Goal: Information Seeking & Learning: Learn about a topic

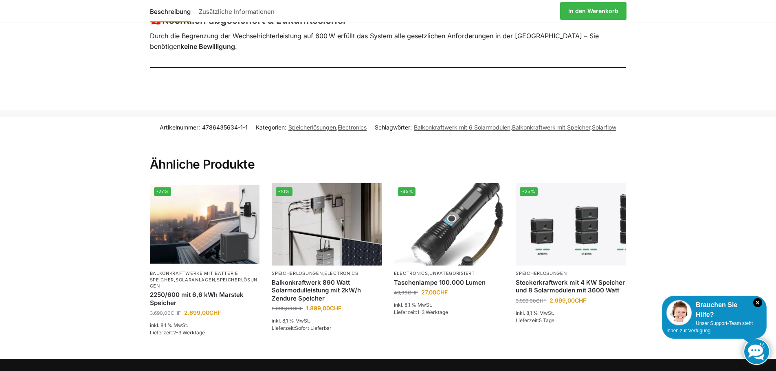
scroll to position [896, 0]
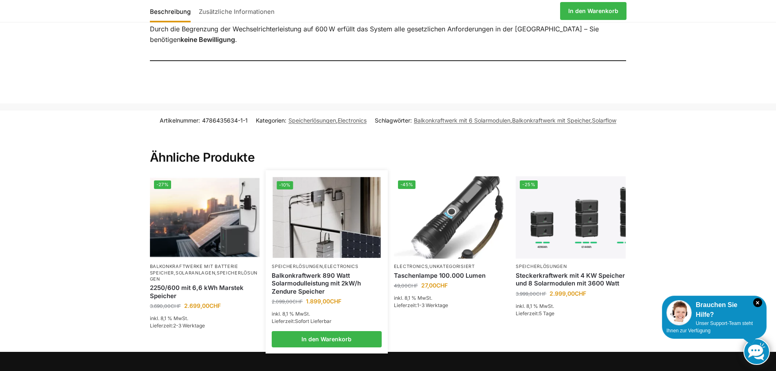
click at [321, 195] on img at bounding box center [327, 217] width 108 height 81
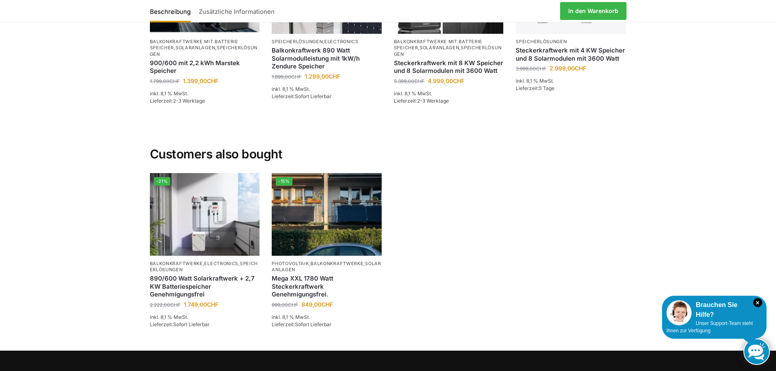
scroll to position [1629, 0]
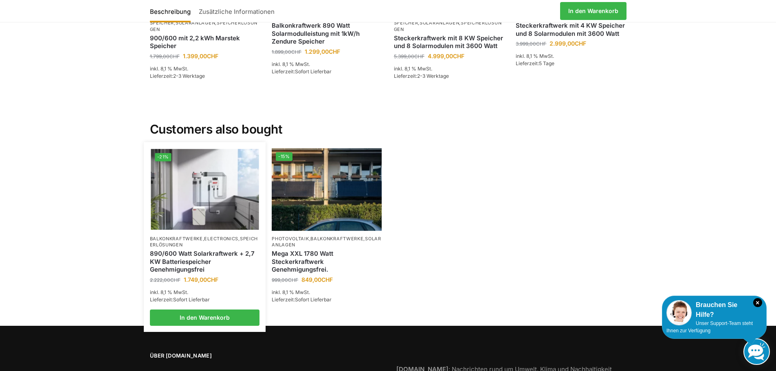
click at [182, 190] on img at bounding box center [205, 189] width 108 height 81
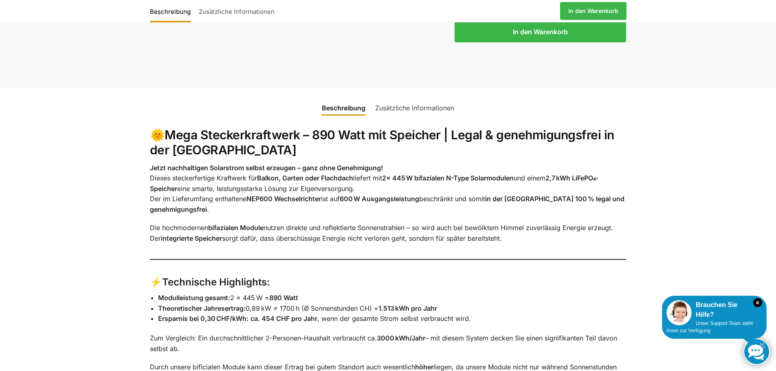
scroll to position [855, 0]
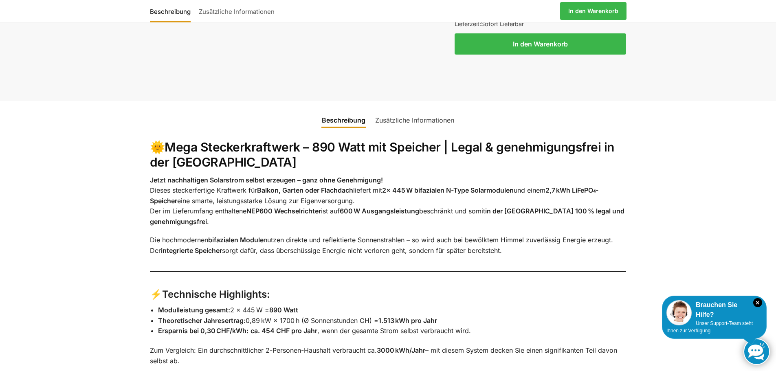
click at [427, 110] on link "Zusätzliche Informationen" at bounding box center [414, 120] width 89 height 20
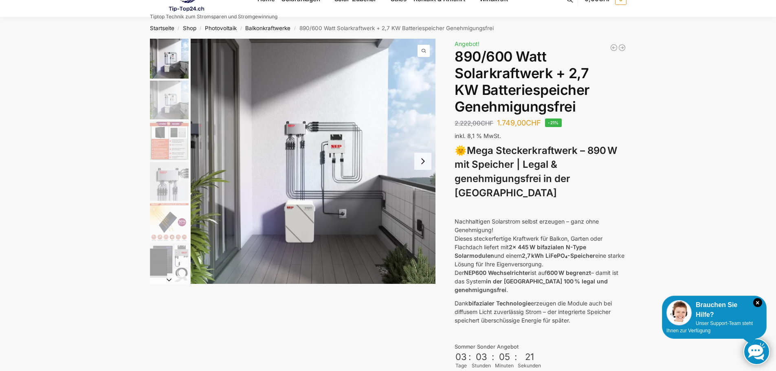
scroll to position [0, 0]
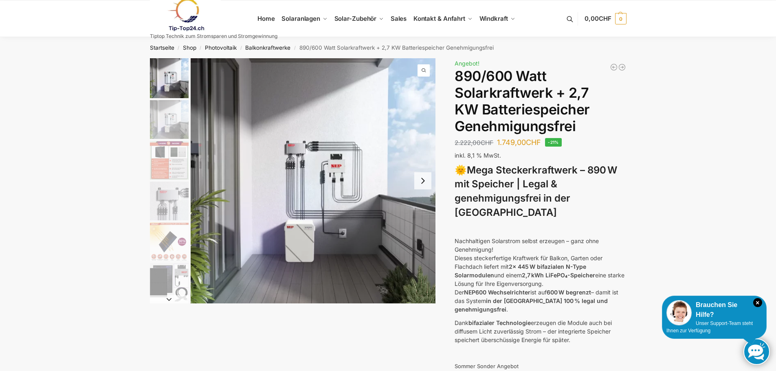
click at [166, 77] on img "1 / 12" at bounding box center [169, 78] width 39 height 40
click at [171, 121] on img "2 / 12" at bounding box center [169, 119] width 39 height 39
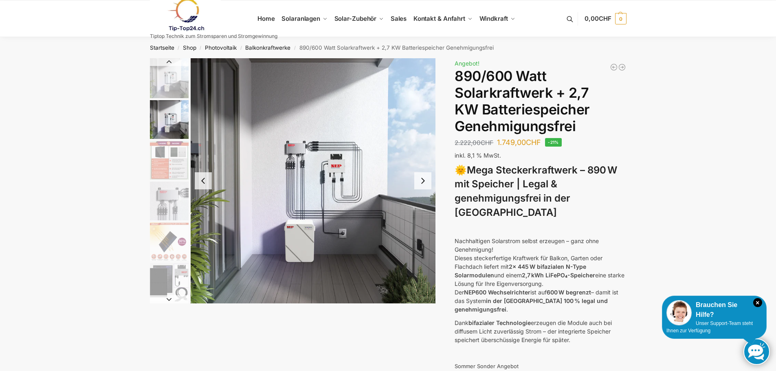
click at [169, 165] on img "3 / 12" at bounding box center [169, 160] width 39 height 39
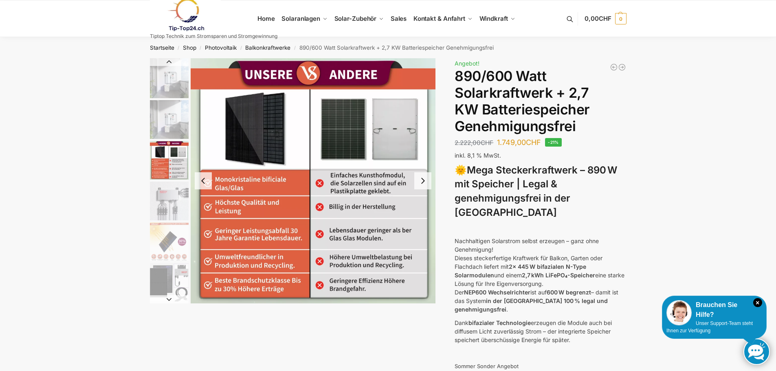
click at [171, 200] on img "4 / 12" at bounding box center [169, 201] width 39 height 39
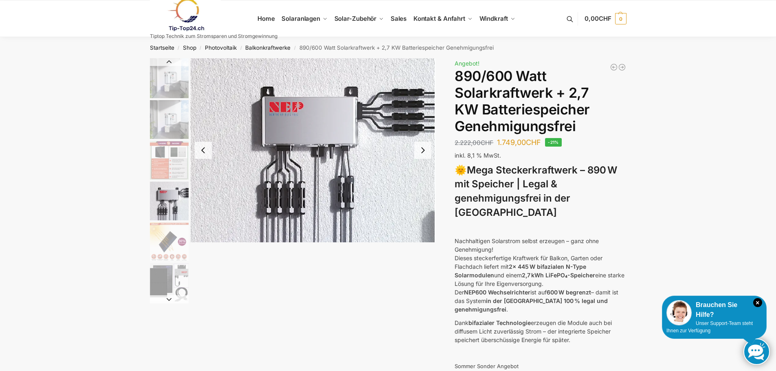
click at [166, 243] on img "5 / 12" at bounding box center [169, 241] width 39 height 39
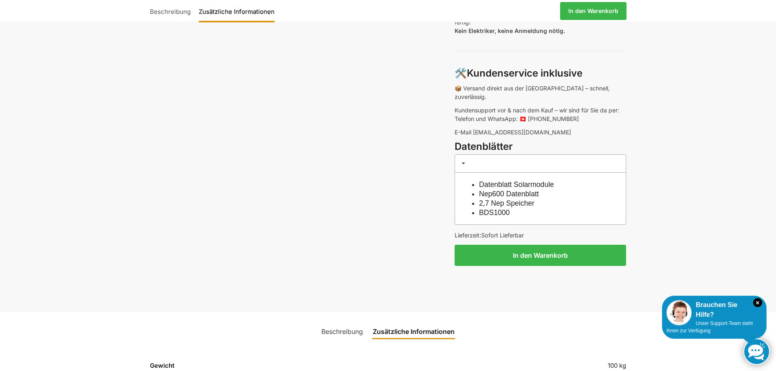
scroll to position [652, 0]
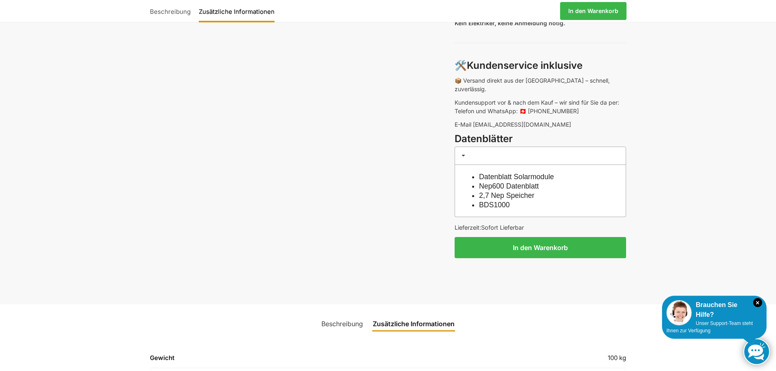
click at [340, 314] on link "Beschreibung" at bounding box center [341, 324] width 51 height 20
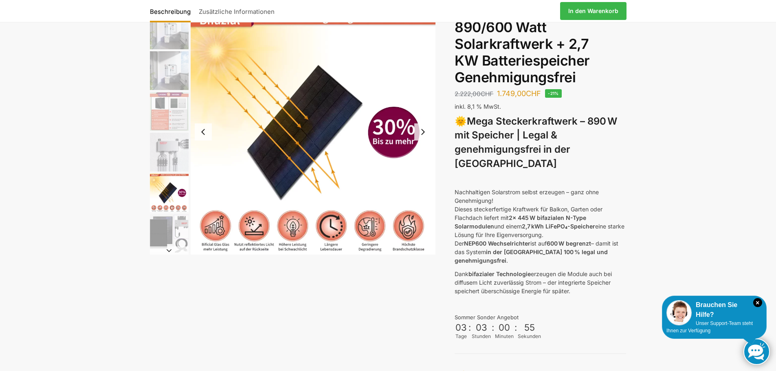
scroll to position [0, 0]
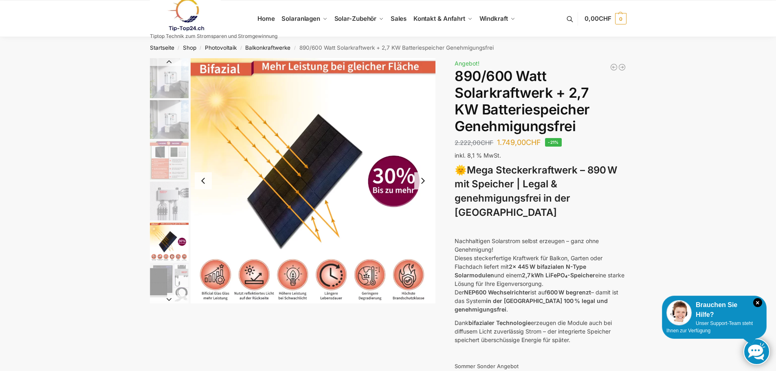
click at [173, 83] on img "1 / 12" at bounding box center [169, 78] width 39 height 40
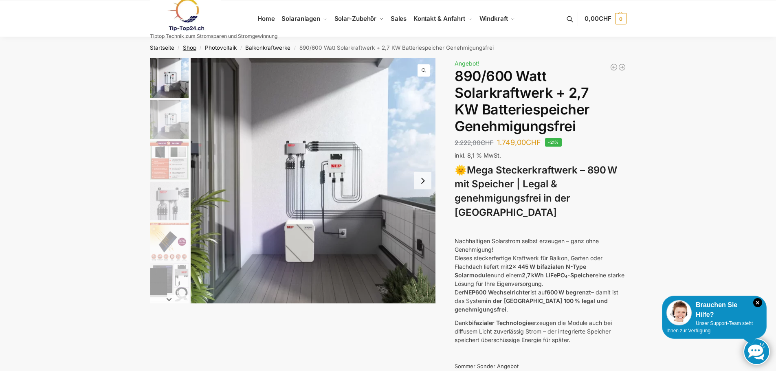
click at [191, 47] on link "Shop" at bounding box center [189, 47] width 13 height 7
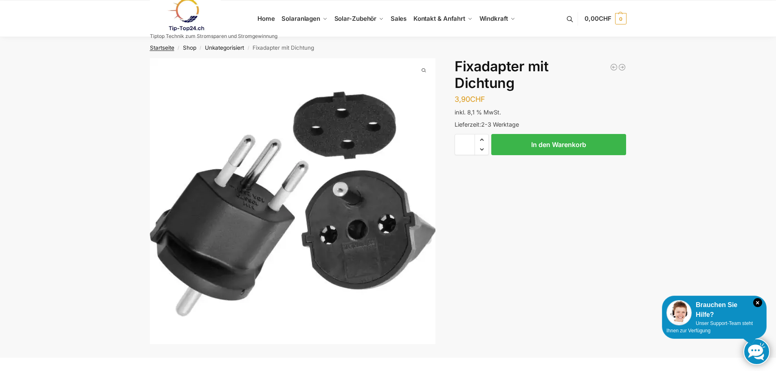
click at [165, 47] on link "Startseite" at bounding box center [162, 47] width 24 height 7
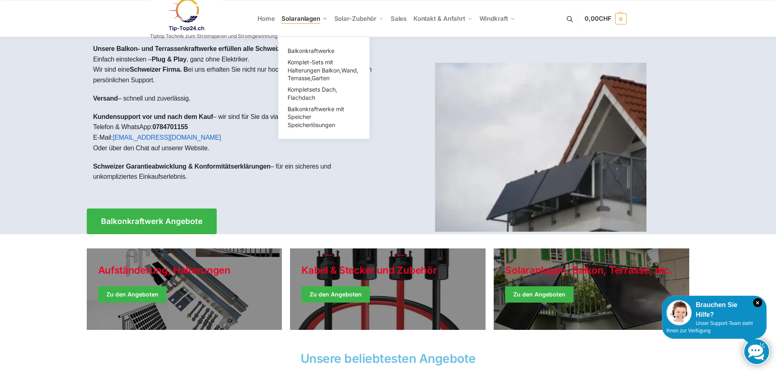
click at [295, 19] on span "Solaranlagen" at bounding box center [300, 19] width 39 height 8
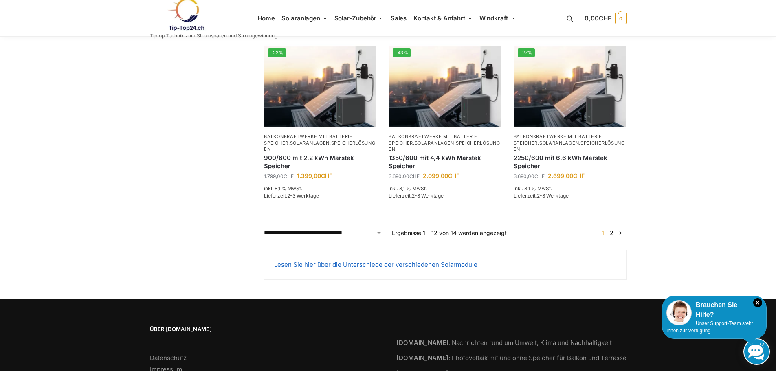
scroll to position [774, 0]
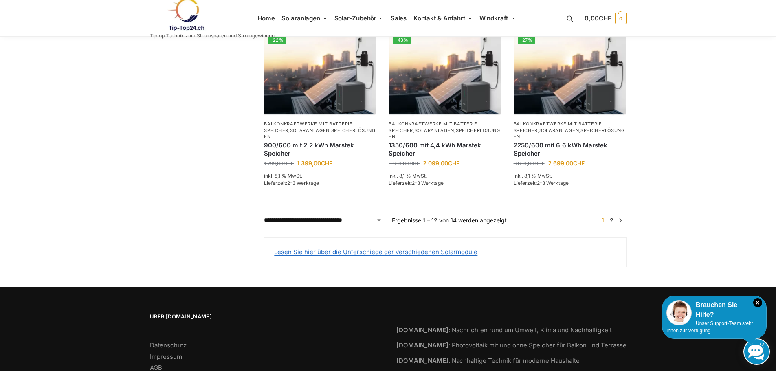
click at [622, 216] on link "→" at bounding box center [620, 220] width 6 height 9
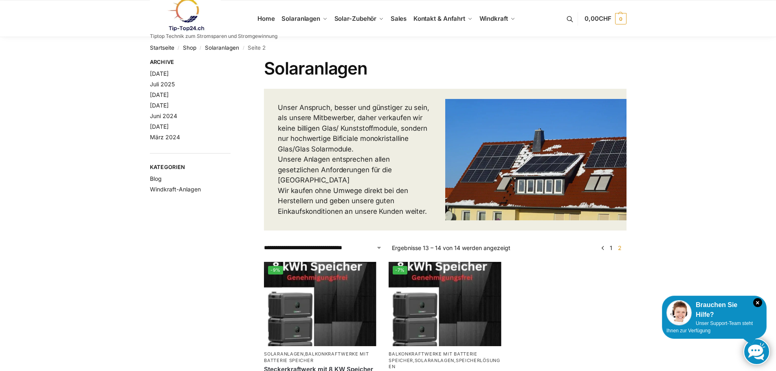
click at [378, 244] on select "**********" at bounding box center [323, 248] width 118 height 9
click at [264, 244] on select "**********" at bounding box center [323, 248] width 118 height 9
click at [446, 19] on span "Kontakt & Anfahrt" at bounding box center [439, 19] width 52 height 8
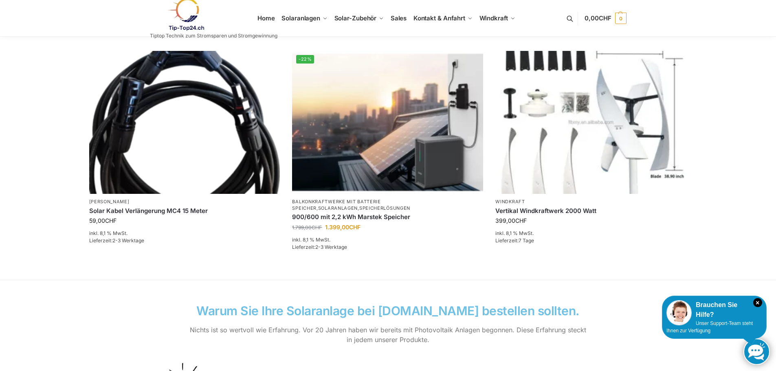
scroll to position [570, 0]
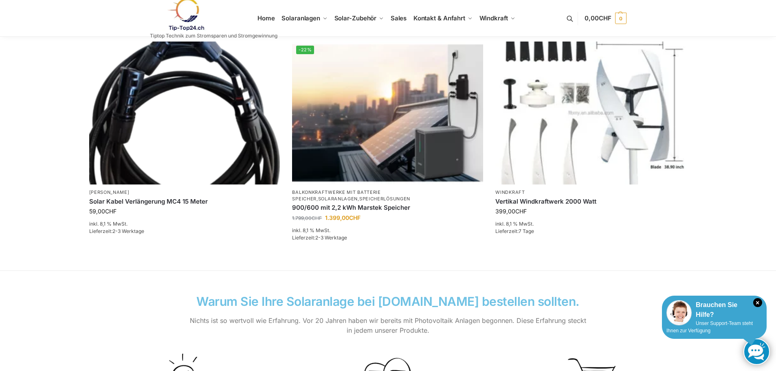
click at [685, 313] on img at bounding box center [678, 312] width 25 height 25
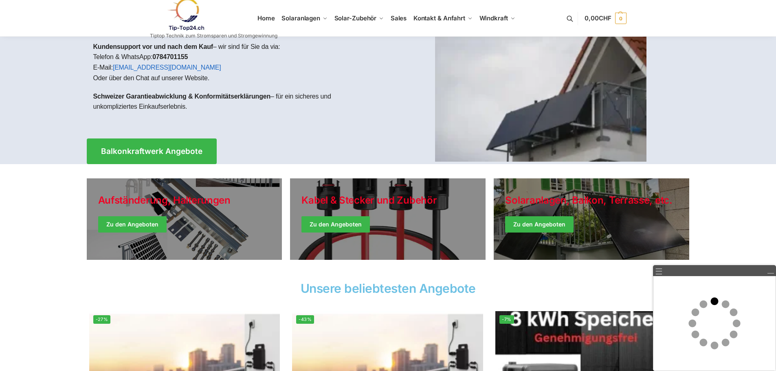
scroll to position [0, 0]
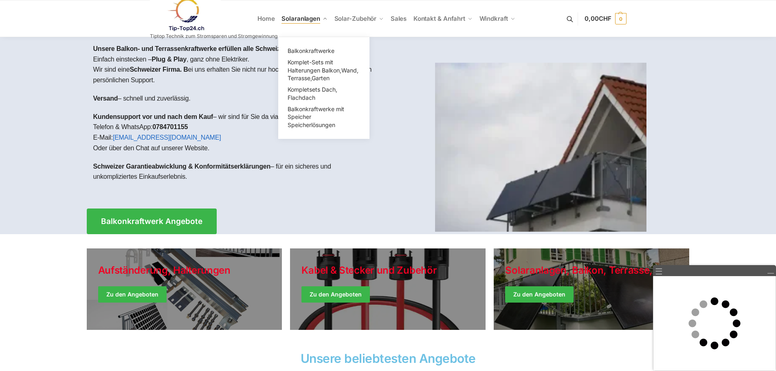
click at [301, 18] on span "Solaranlagen" at bounding box center [300, 19] width 39 height 8
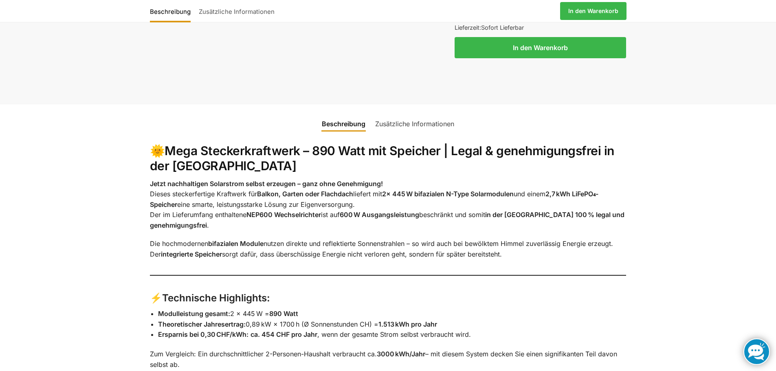
scroll to position [896, 0]
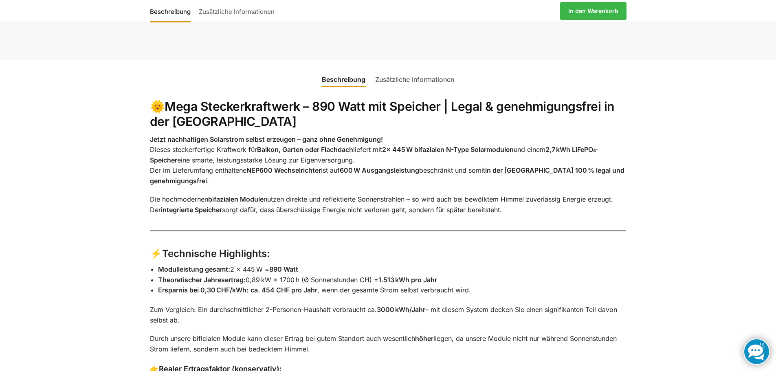
click at [753, 349] on link at bounding box center [756, 351] width 26 height 26
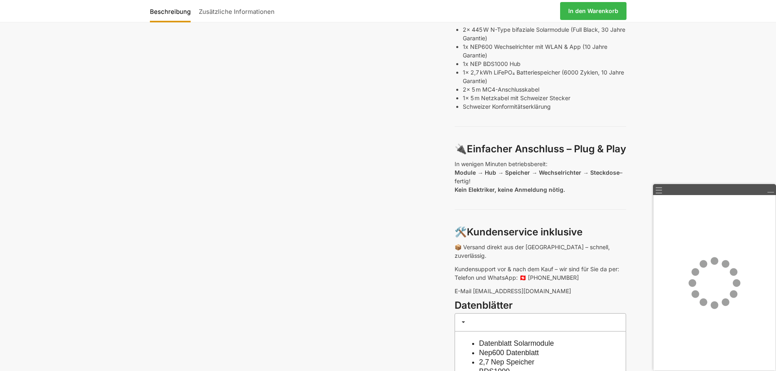
scroll to position [570, 0]
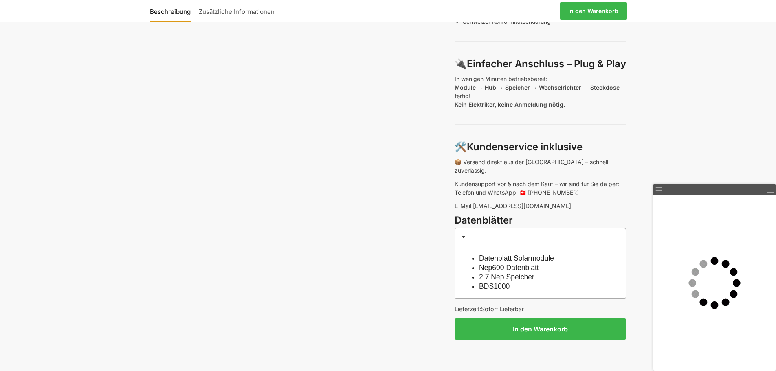
click at [465, 234] on span at bounding box center [463, 237] width 7 height 7
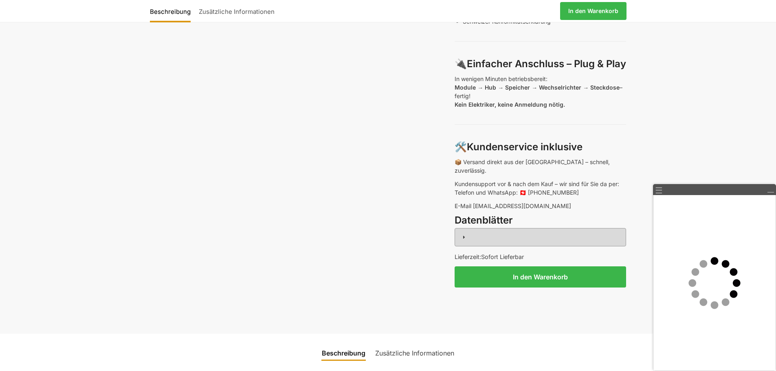
click at [465, 234] on span at bounding box center [463, 237] width 7 height 7
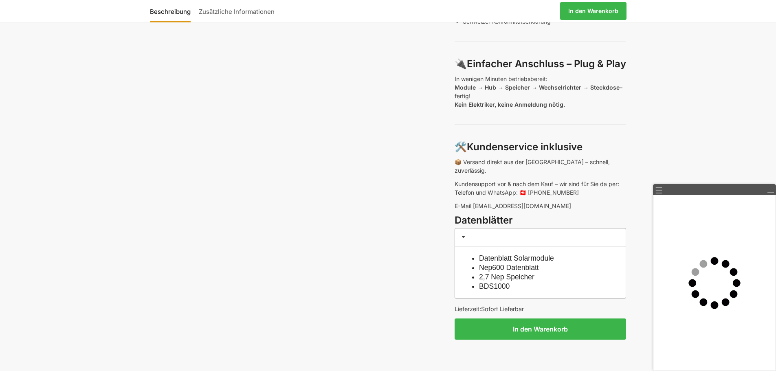
click at [488, 273] on link "2,7 Nep Speicher" at bounding box center [506, 277] width 55 height 8
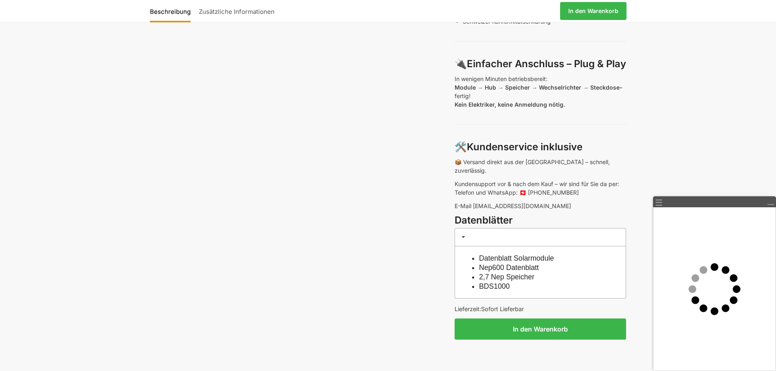
click at [507, 254] on link "Datenblatt Solarmodule" at bounding box center [516, 258] width 75 height 8
click at [489, 282] on link "BDS1000" at bounding box center [494, 286] width 31 height 8
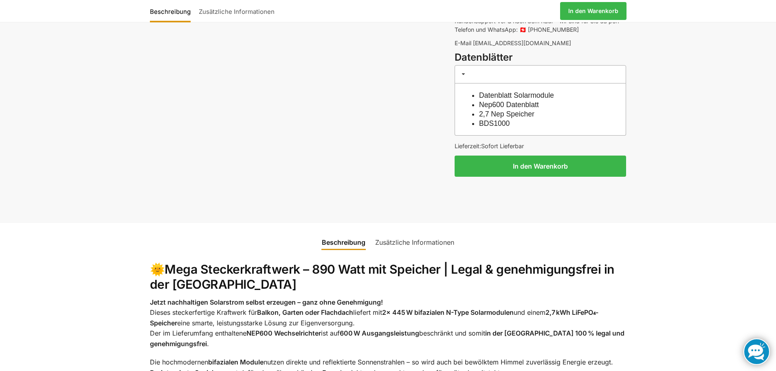
scroll to position [855, 0]
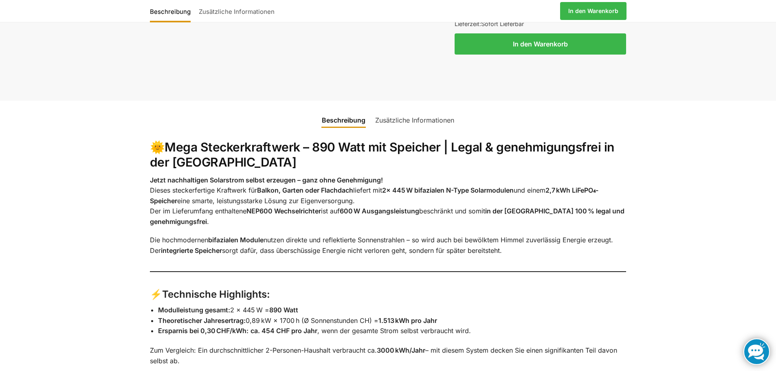
click at [755, 352] on link at bounding box center [756, 351] width 26 height 26
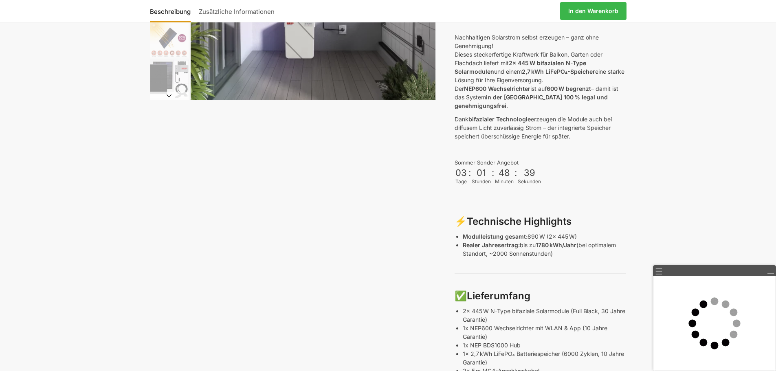
scroll to position [0, 0]
